Goal: Book appointment/travel/reservation

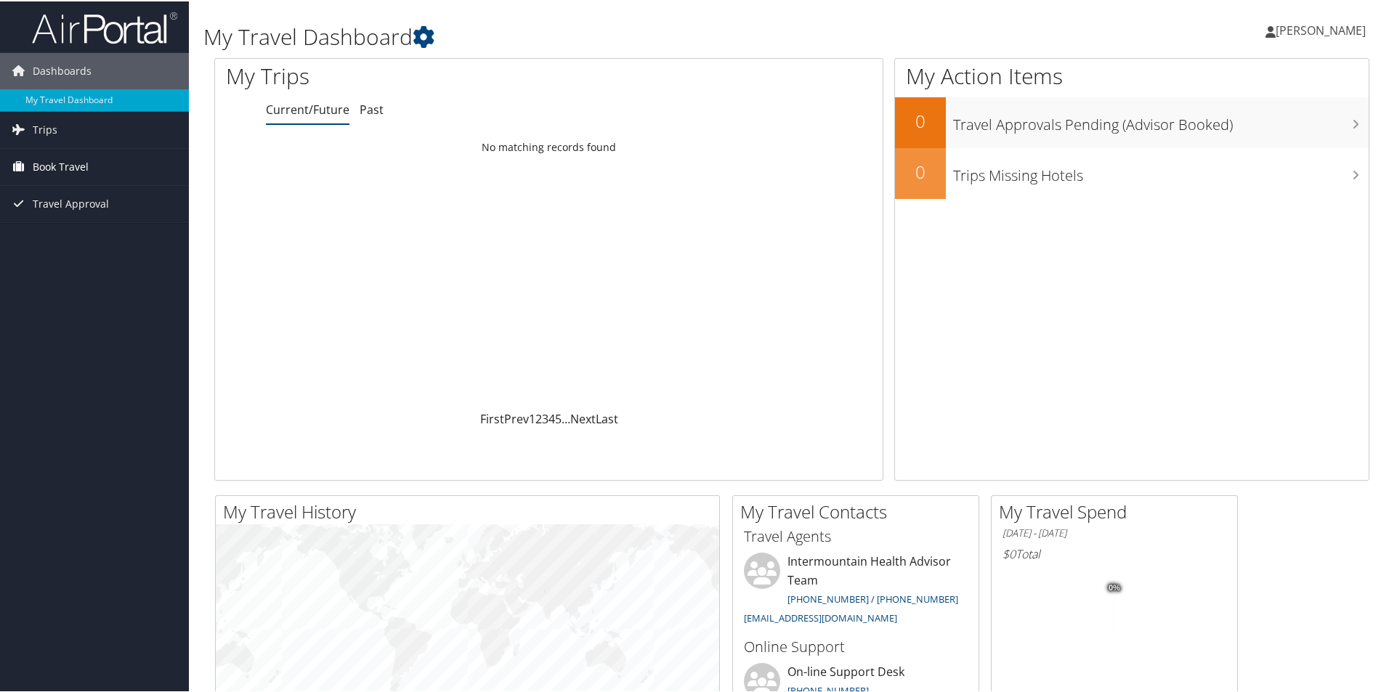
click at [47, 174] on span "Book Travel" at bounding box center [61, 165] width 56 height 36
click at [77, 237] on link "Book/Manage Online Trips" at bounding box center [94, 238] width 189 height 22
click at [76, 238] on link "Book/Manage Online Trips" at bounding box center [94, 238] width 189 height 22
